Goal: Task Accomplishment & Management: Manage account settings

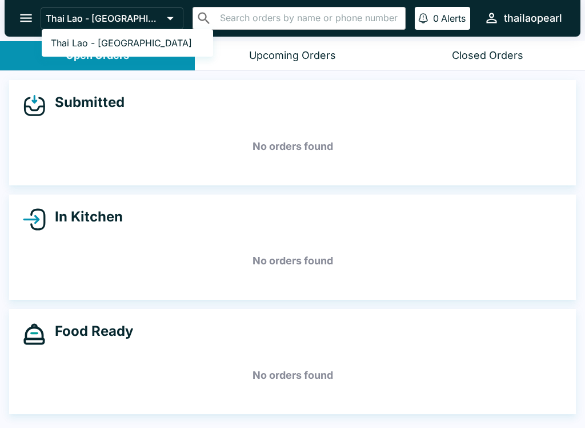
click at [467, 172] on div at bounding box center [292, 214] width 585 height 428
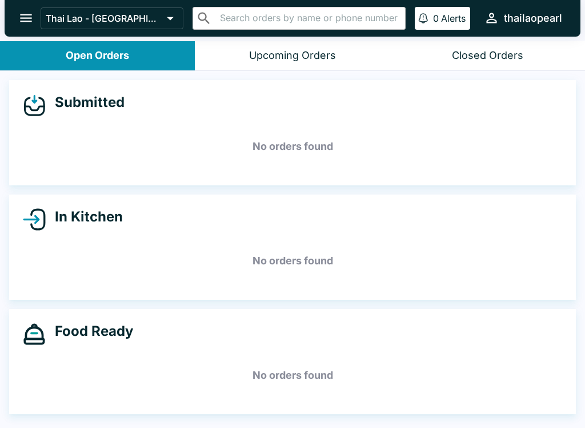
click at [23, 5] on button "open drawer" at bounding box center [25, 17] width 29 height 29
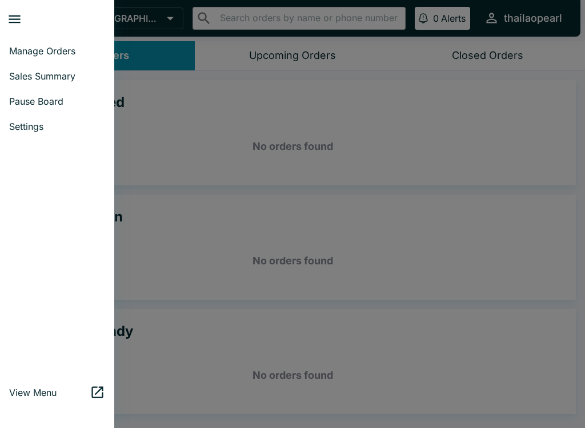
click at [10, 92] on link "Pause Board" at bounding box center [57, 101] width 114 height 25
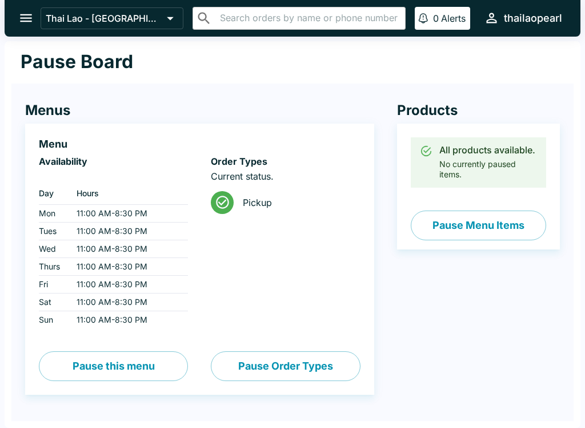
click at [68, 363] on button "Pause this menu" at bounding box center [113, 366] width 149 height 30
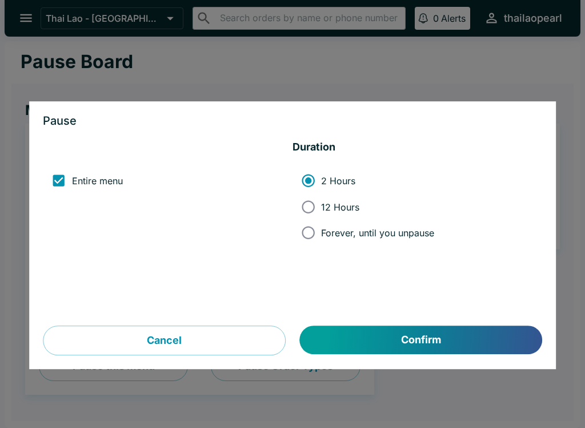
click at [335, 333] on button "Confirm" at bounding box center [421, 340] width 242 height 29
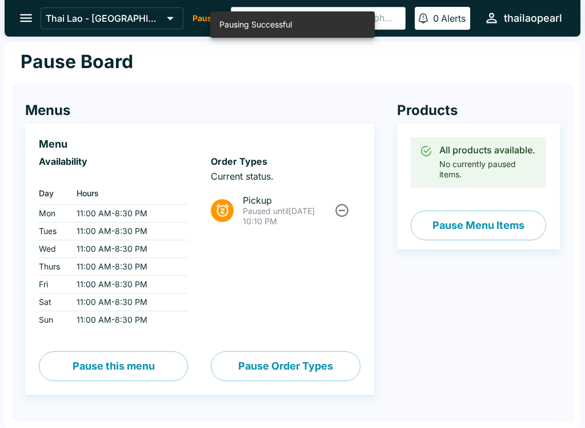
click at [21, 4] on button "open drawer" at bounding box center [25, 17] width 29 height 29
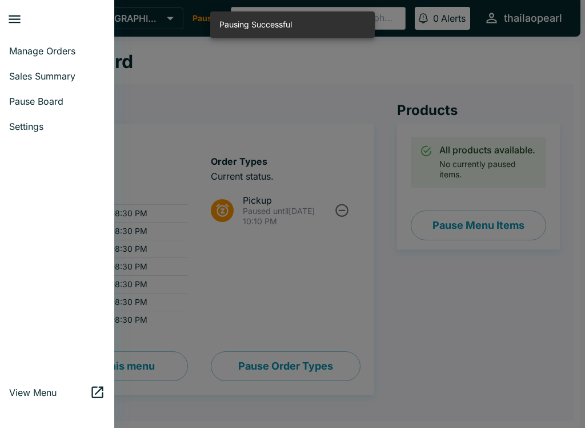
click at [145, 113] on div at bounding box center [292, 214] width 585 height 428
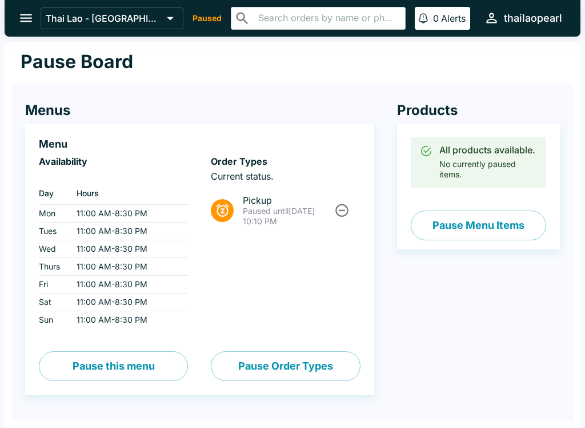
click at [68, 11] on button "Thai Lao - [GEOGRAPHIC_DATA]" at bounding box center [112, 18] width 143 height 22
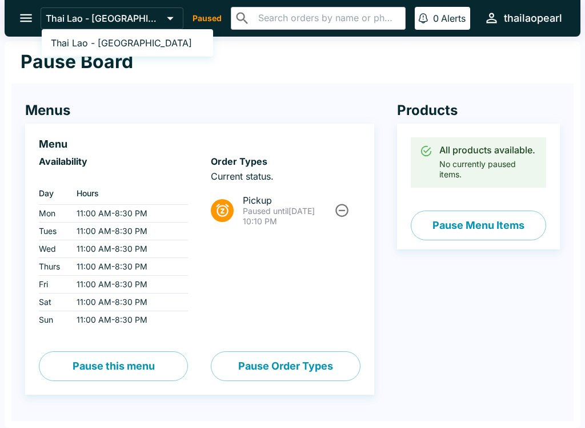
click at [124, 41] on span "Thai Lao - [GEOGRAPHIC_DATA]" at bounding box center [121, 42] width 141 height 11
